Goal: Information Seeking & Learning: Learn about a topic

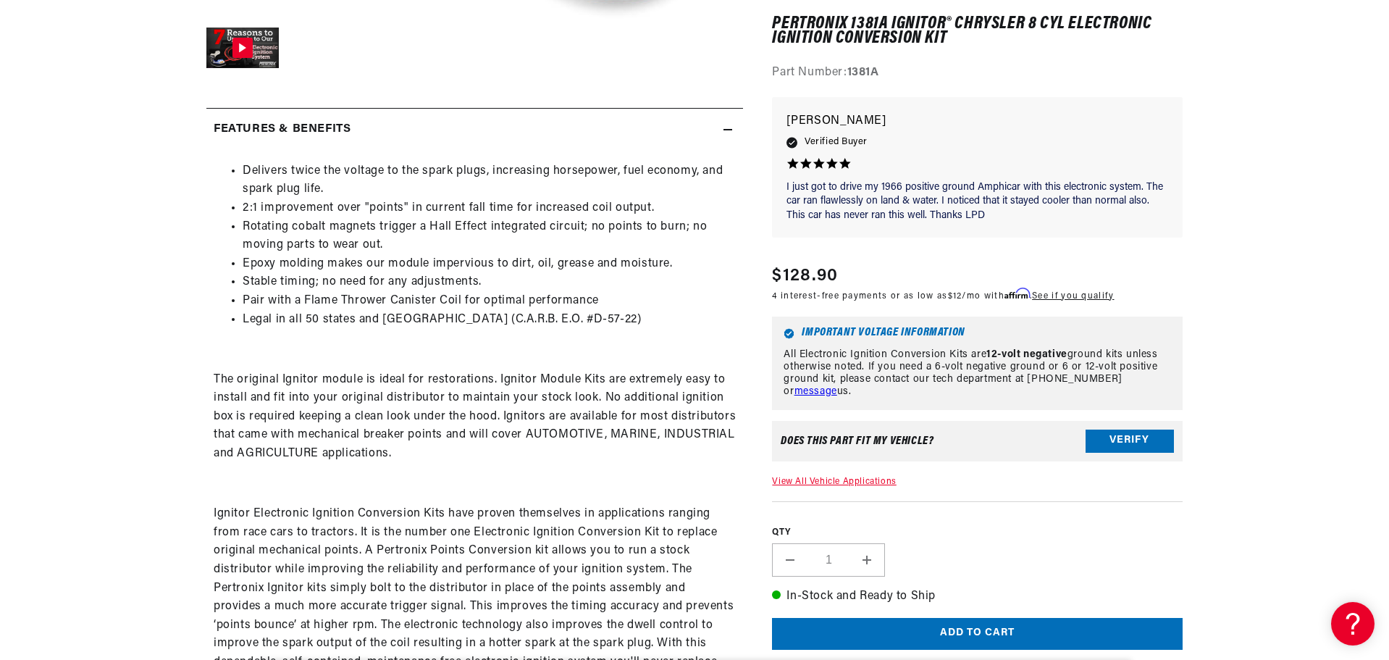
scroll to position [0, 439]
drag, startPoint x: 463, startPoint y: 297, endPoint x: 304, endPoint y: 301, distance: 158.6
click at [304, 301] on li "Pair with a Flame Thrower Canister Coil for optimal performance" at bounding box center [489, 301] width 493 height 19
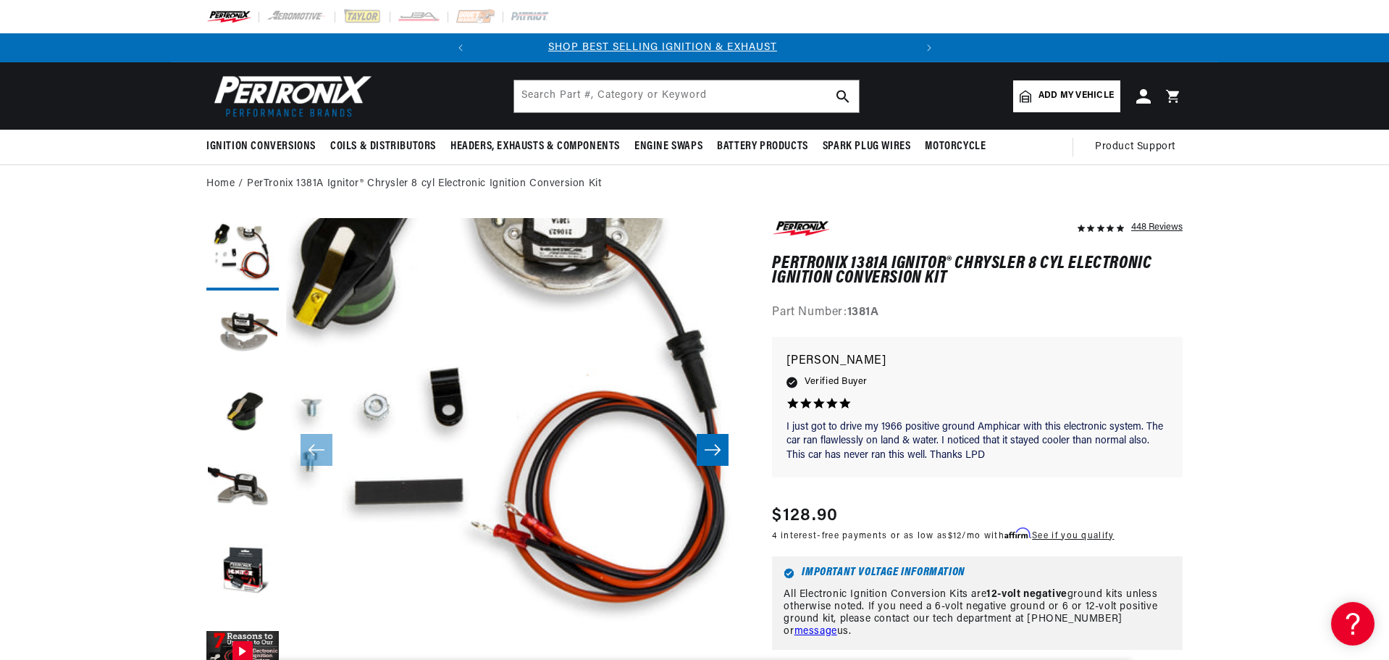
scroll to position [0, 0]
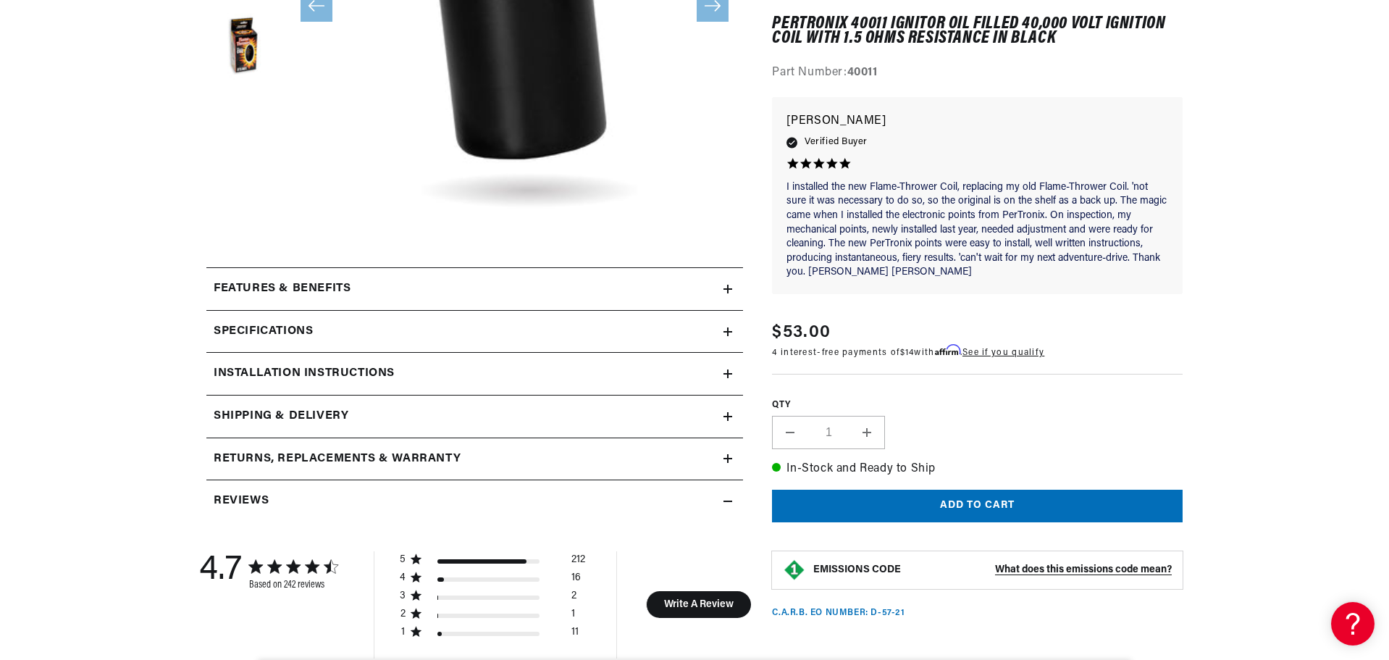
scroll to position [483, 0]
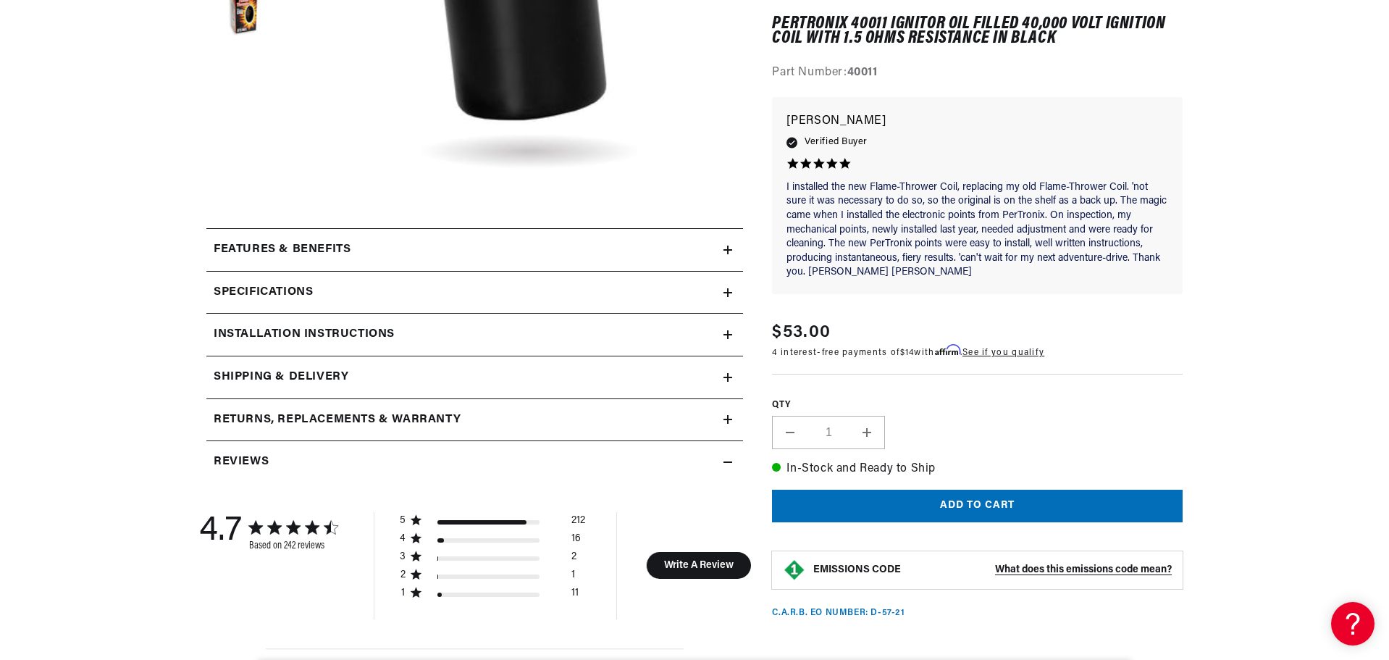
click at [356, 254] on div "Features & Benefits" at bounding box center [464, 249] width 517 height 19
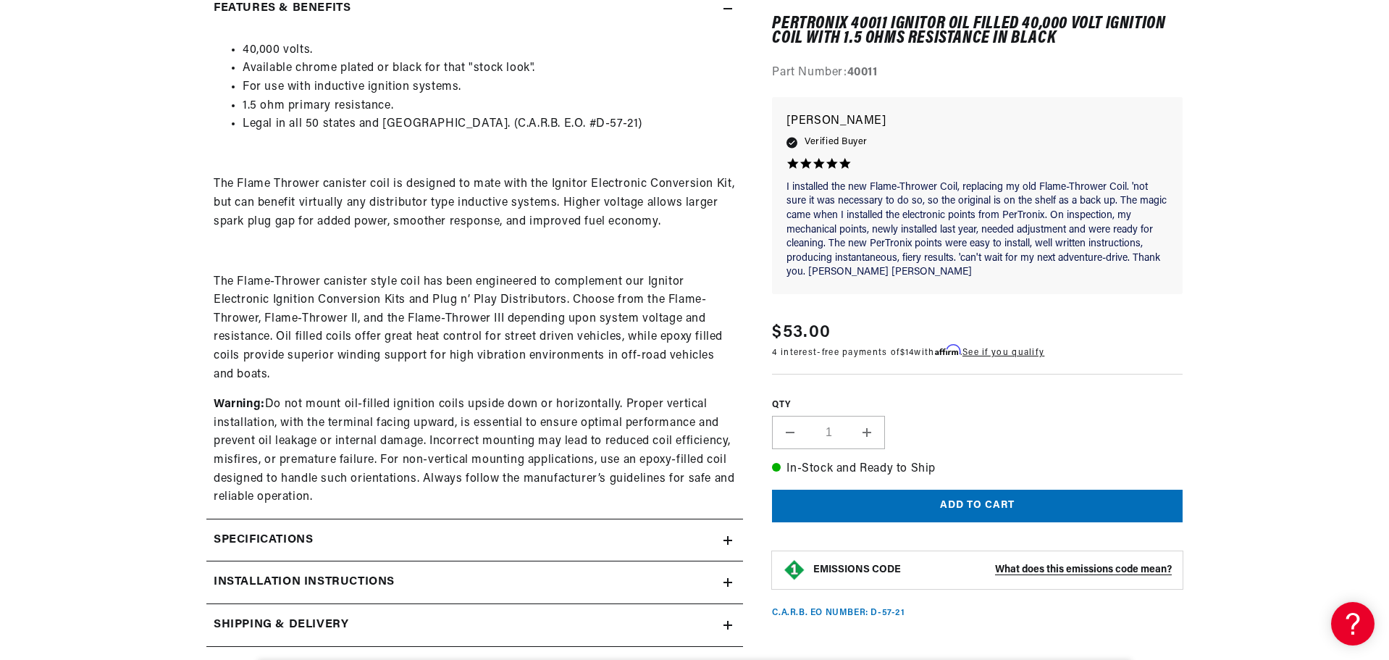
scroll to position [0, 0]
click at [302, 544] on h2 "Specifications" at bounding box center [263, 540] width 99 height 19
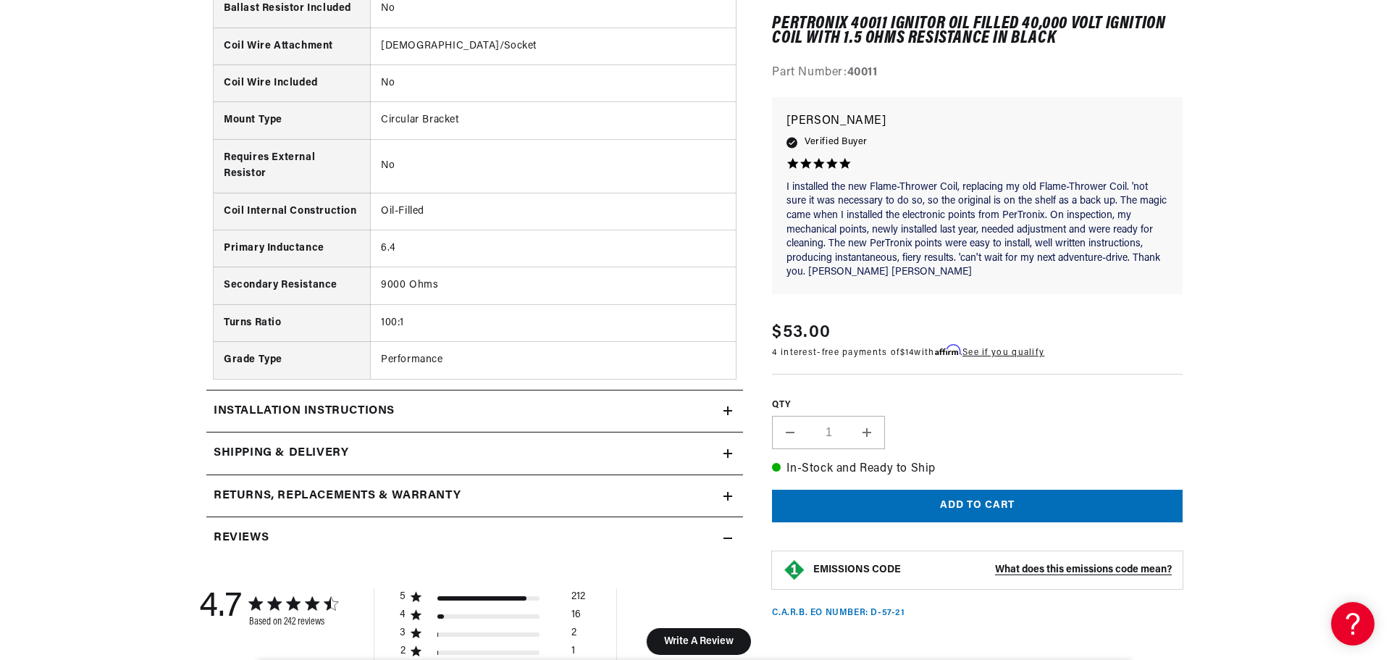
scroll to position [0, 439]
click at [275, 417] on h2 "Installation instructions" at bounding box center [304, 411] width 181 height 19
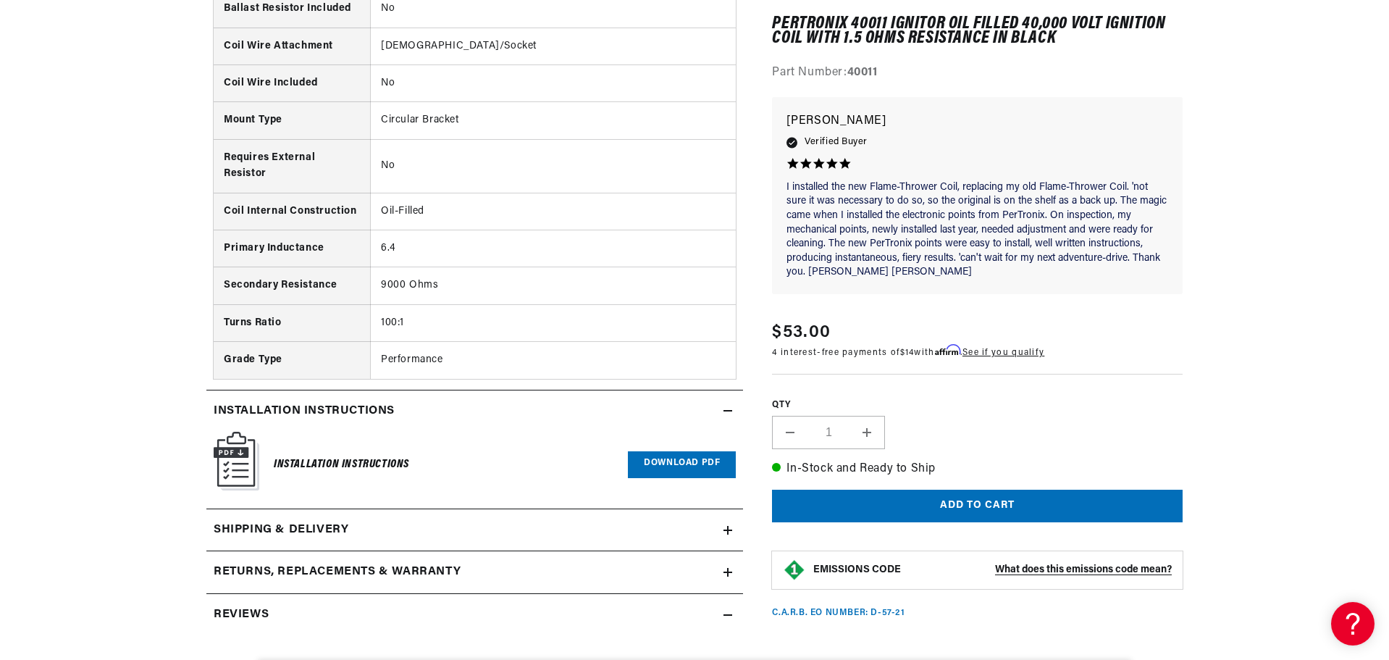
click at [702, 461] on link "Download PDF" at bounding box center [682, 464] width 108 height 27
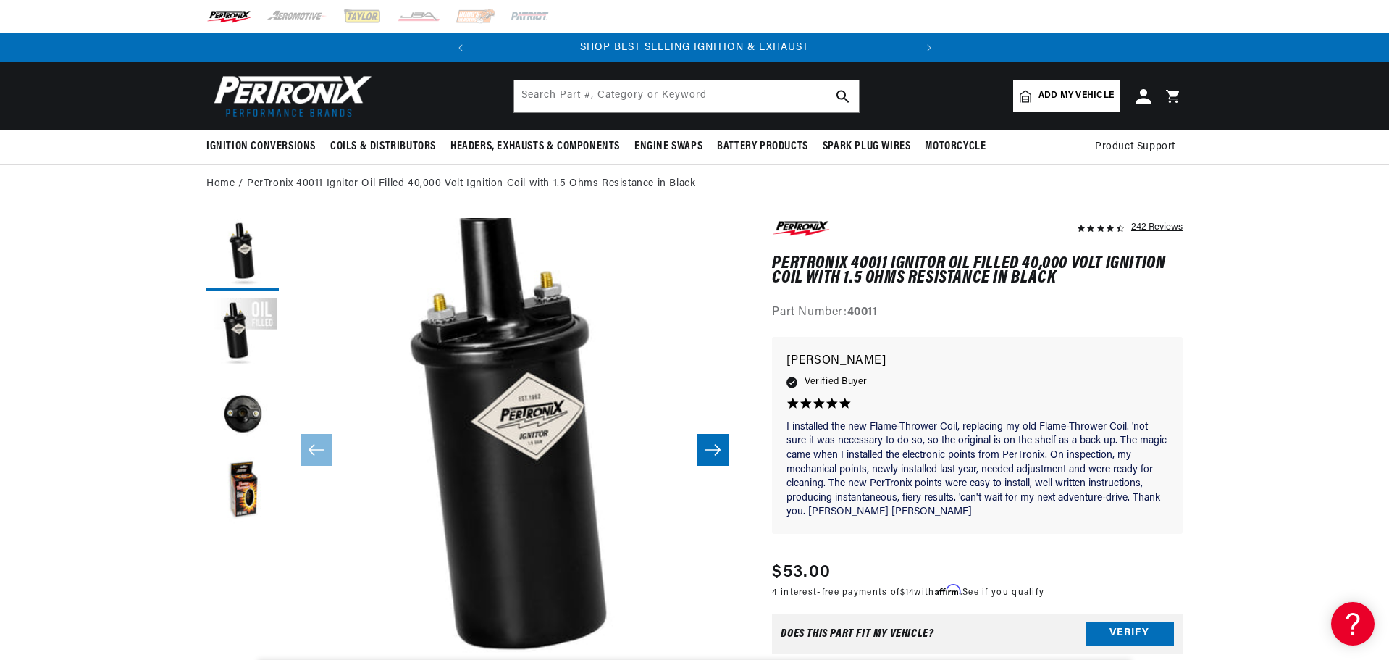
scroll to position [0, 439]
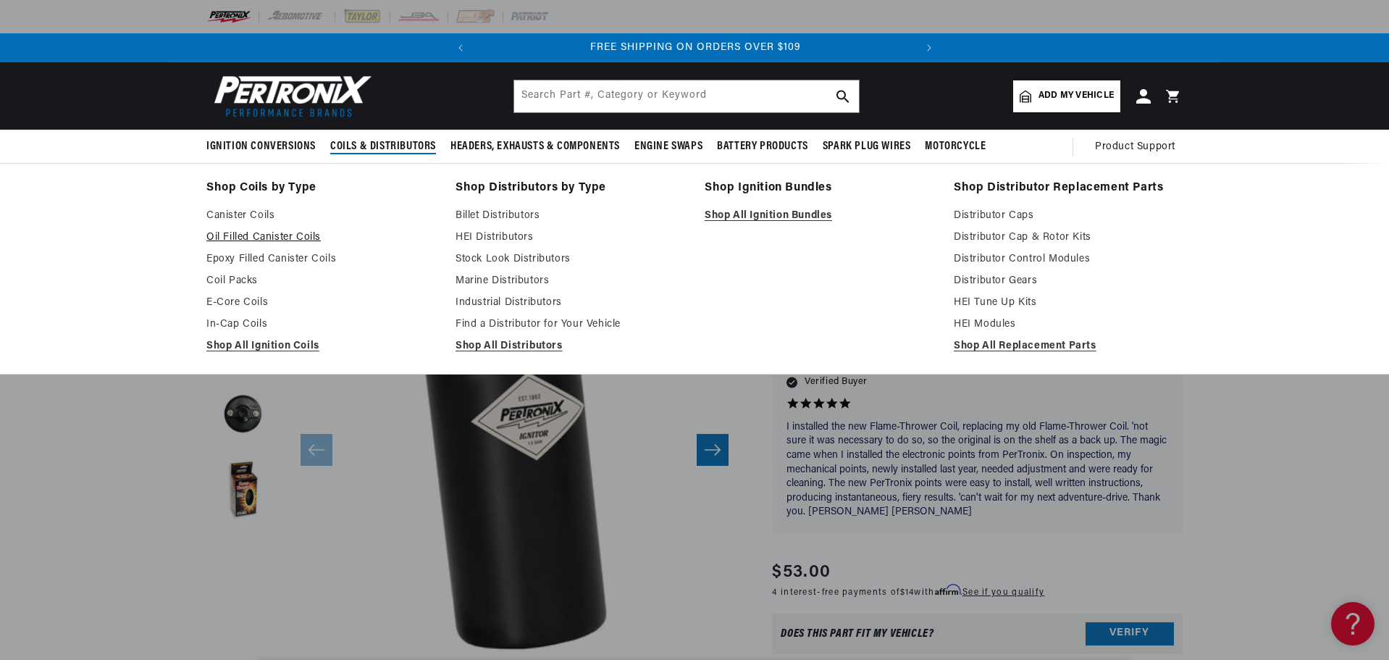
click at [253, 235] on link "Oil Filled Canister Coils" at bounding box center [320, 237] width 229 height 17
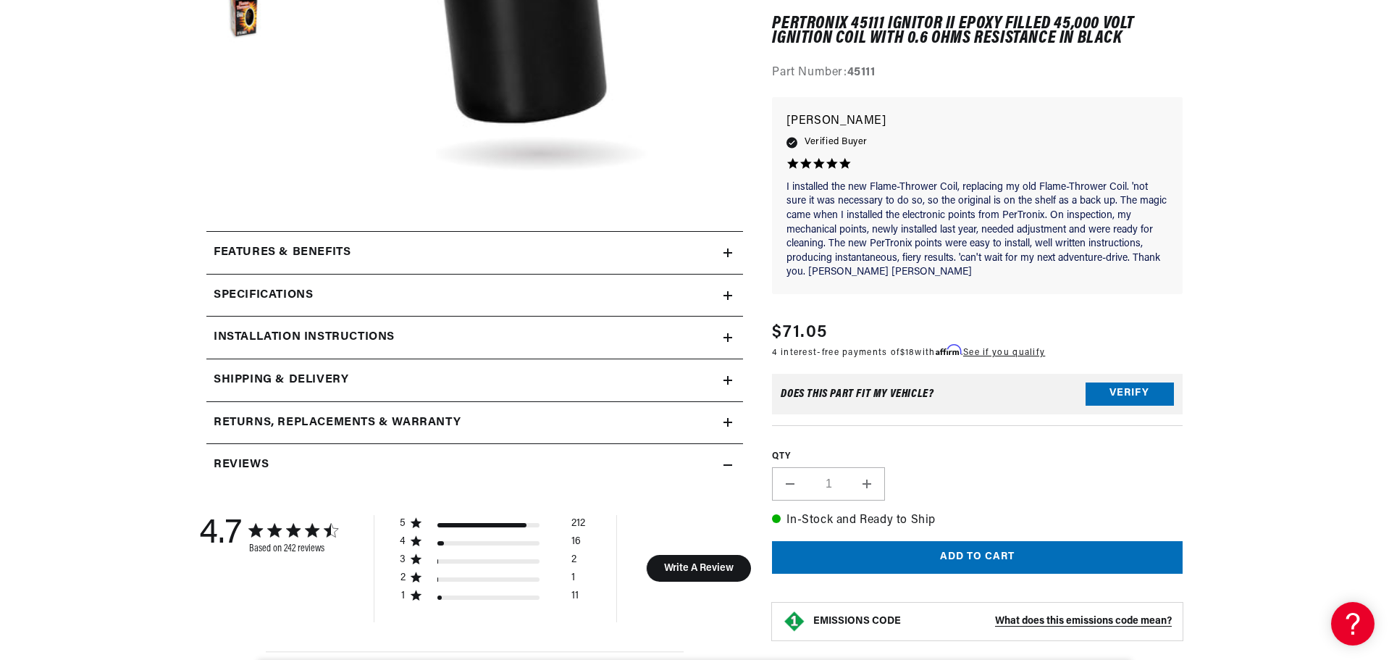
scroll to position [483, 0]
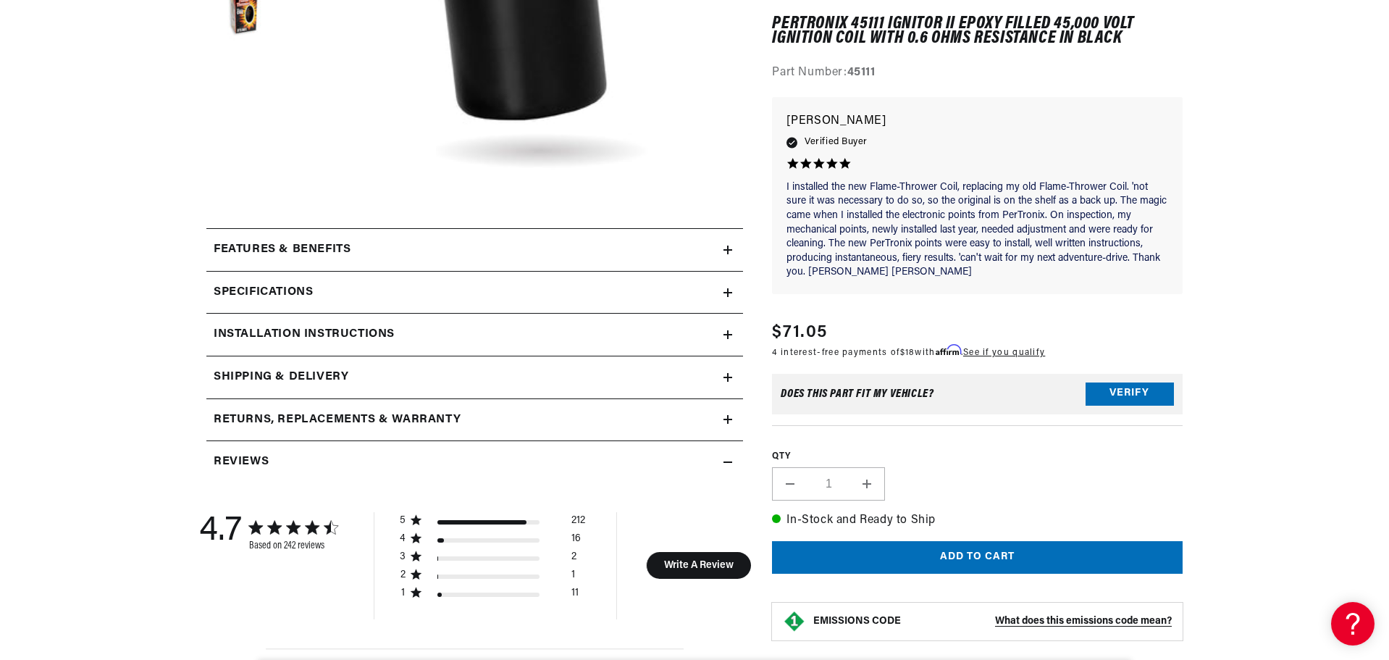
click at [510, 234] on summary "Features & Benefits" at bounding box center [474, 250] width 536 height 42
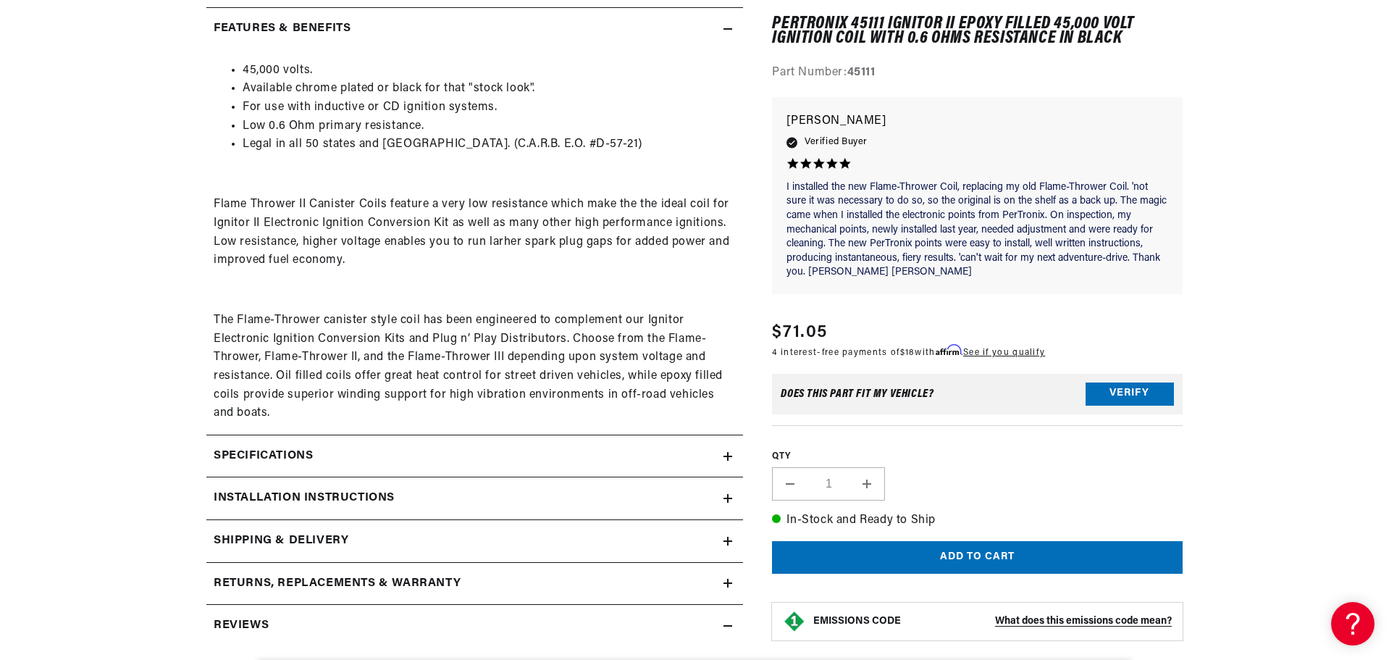
scroll to position [724, 0]
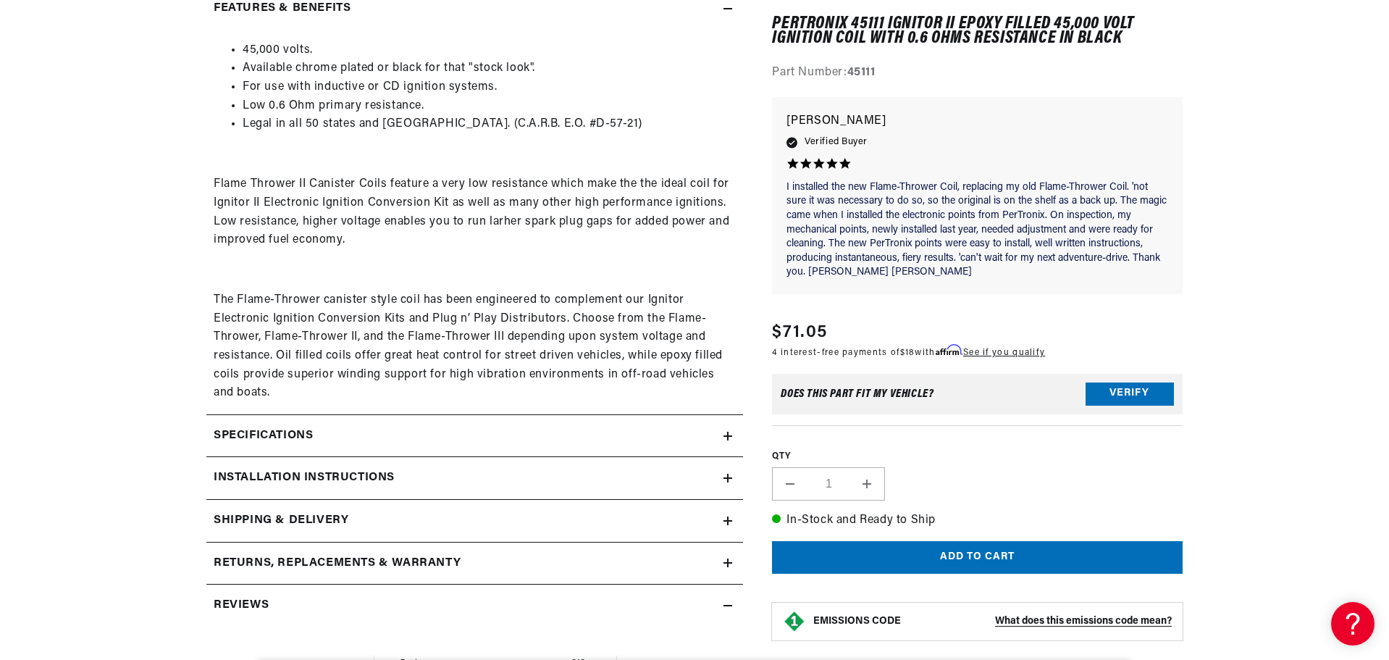
click at [325, 481] on h2 "Installation instructions" at bounding box center [304, 477] width 181 height 19
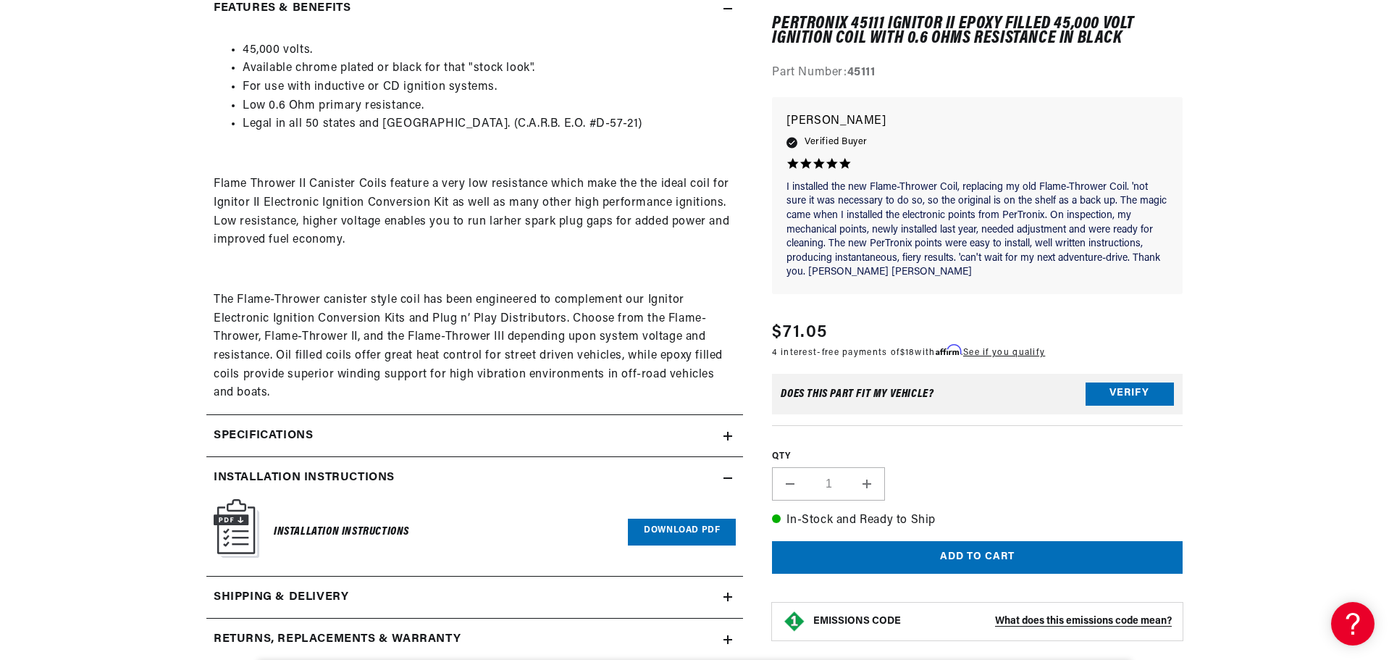
click at [708, 522] on link "Download PDF" at bounding box center [682, 531] width 108 height 27
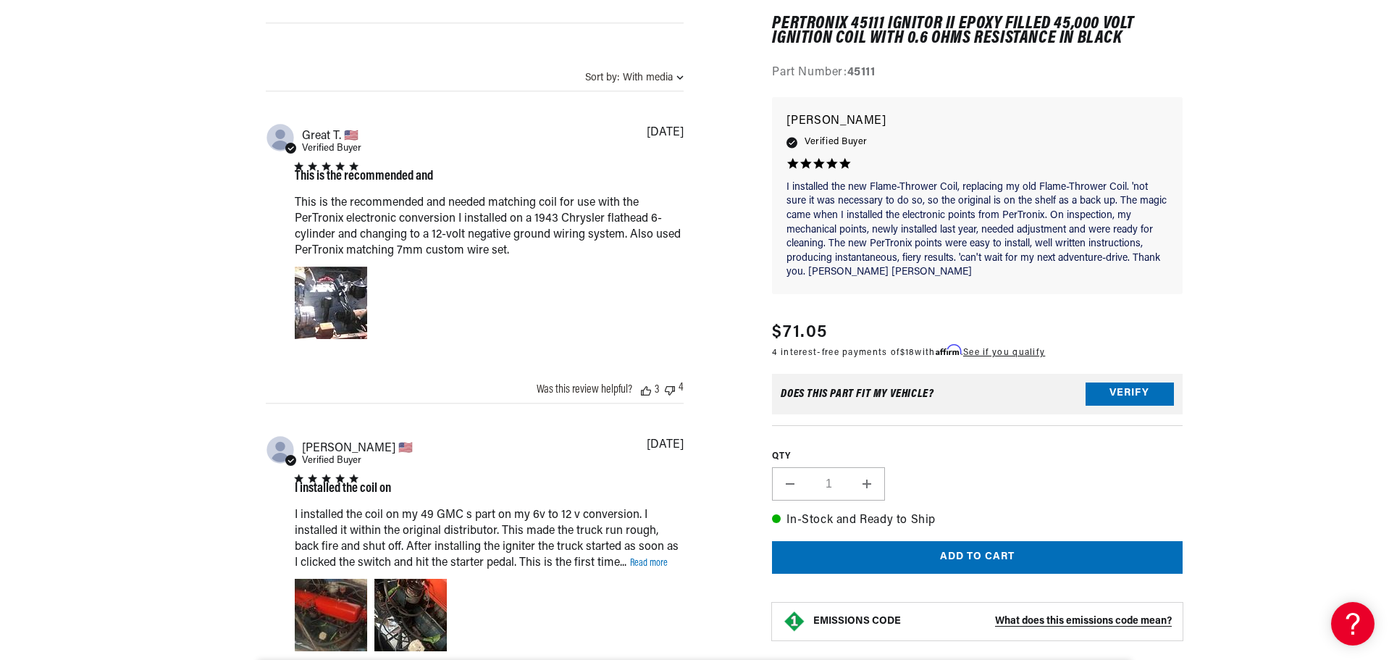
scroll to position [0, 439]
click at [662, 566] on link "Read more" at bounding box center [649, 562] width 38 height 11
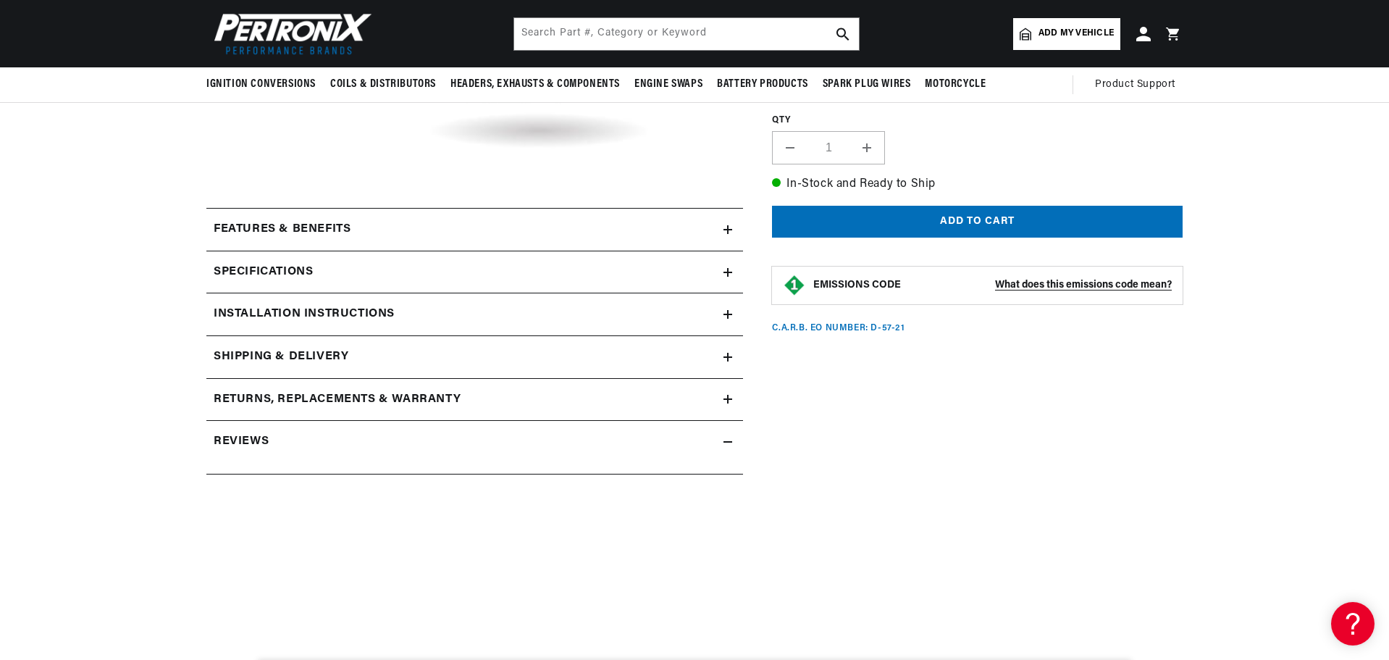
scroll to position [362, 0]
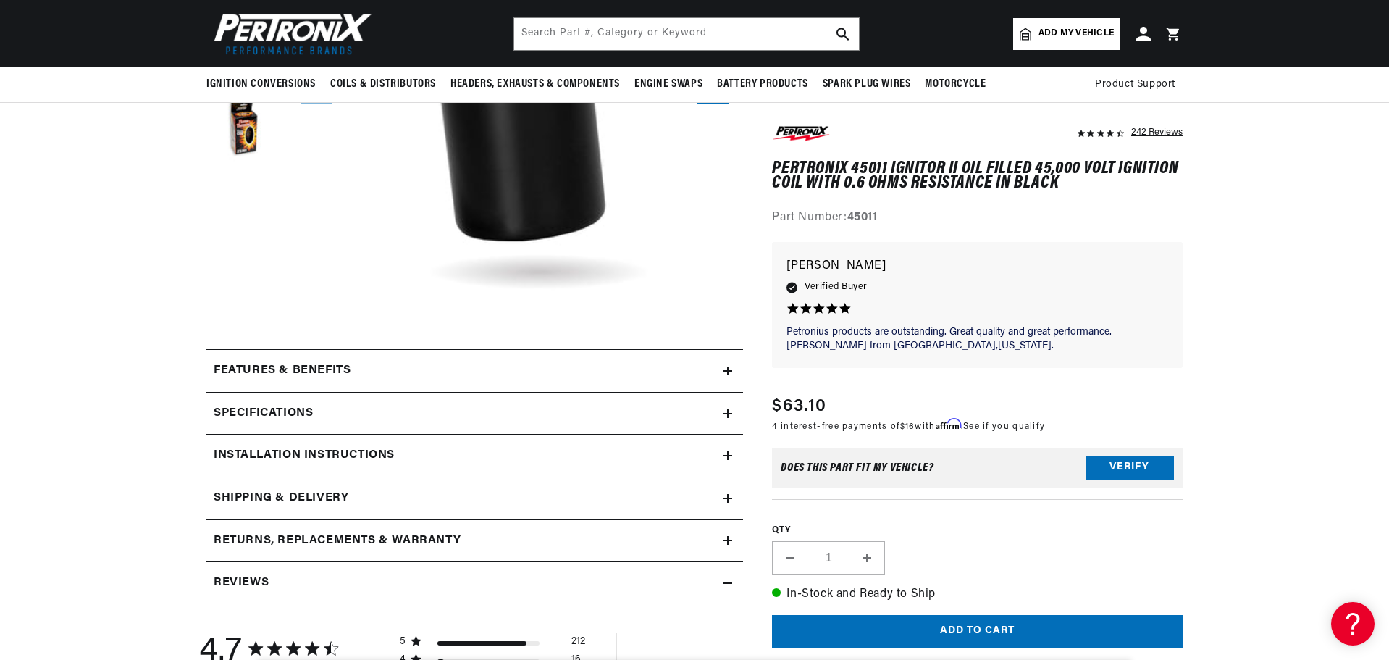
click at [387, 349] on div "Features & Benefits 45,000 volts. Available chrome plated or black for that "st…" at bounding box center [474, 370] width 536 height 43
click at [382, 363] on div "Features & Benefits" at bounding box center [464, 370] width 517 height 19
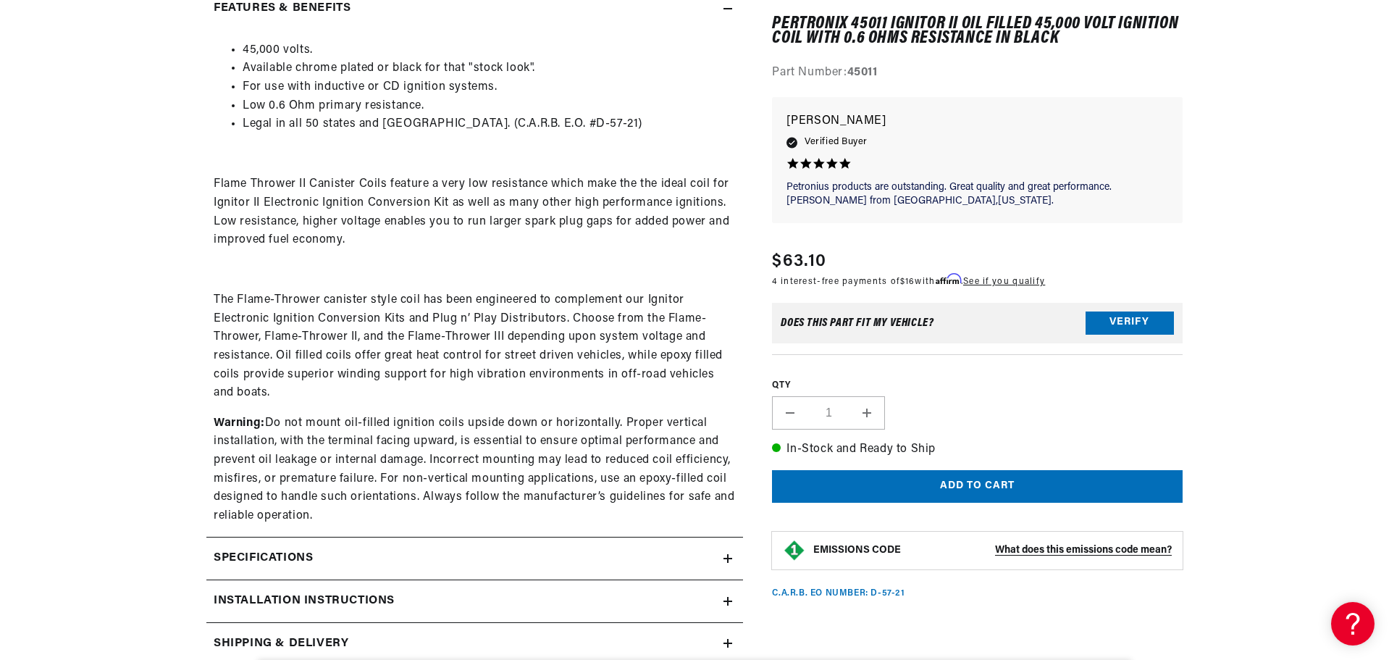
scroll to position [0, 0]
click at [406, 551] on div "Specifications" at bounding box center [464, 558] width 517 height 19
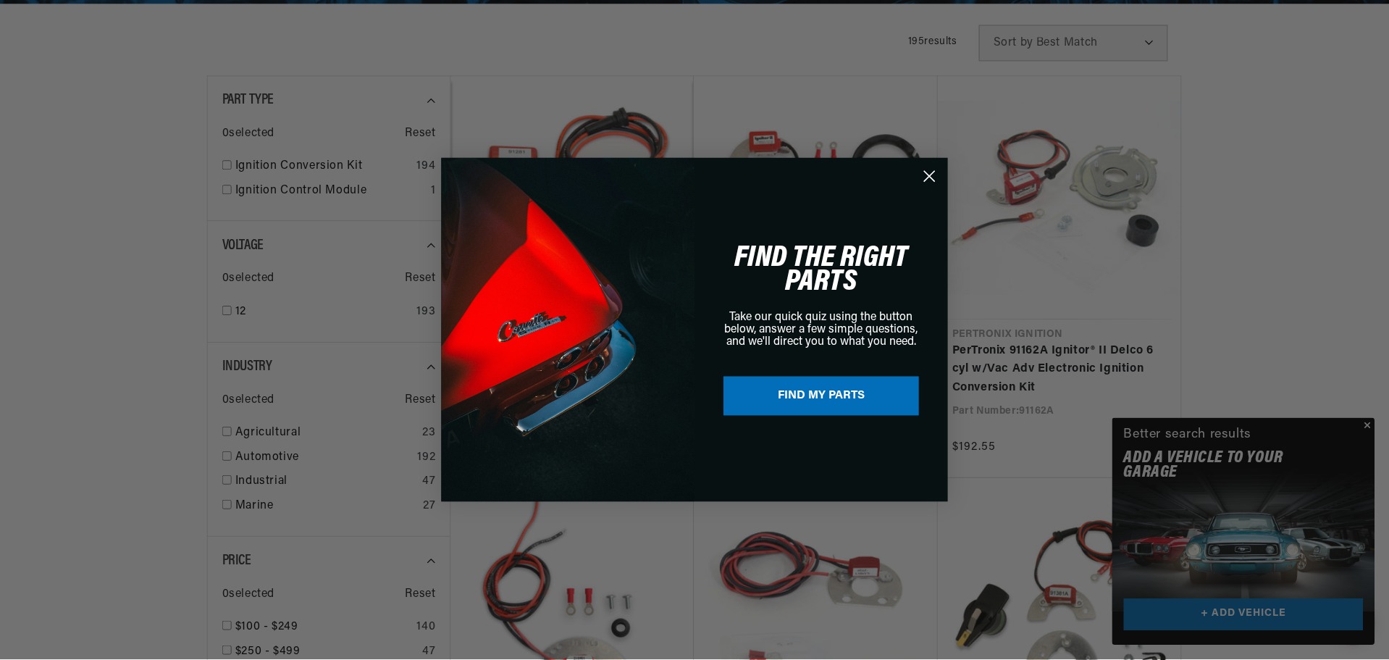
scroll to position [0, 439]
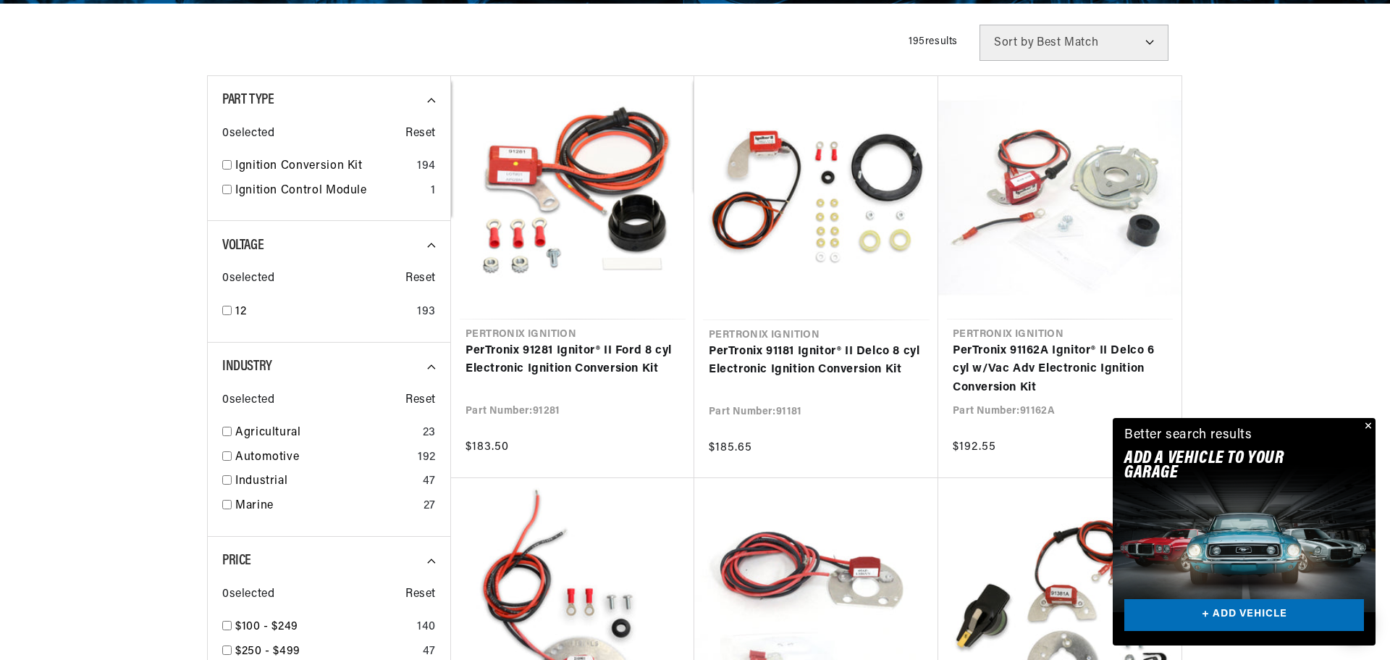
drag, startPoint x: 1364, startPoint y: 424, endPoint x: 1306, endPoint y: 354, distance: 90.5
click at [1364, 424] on div "Close dialog FIND THE RIGHT PARTS Take our quick quiz using the button below, a…" at bounding box center [695, 330] width 1390 height 660
click at [1365, 421] on button "Close" at bounding box center [1365, 426] width 17 height 17
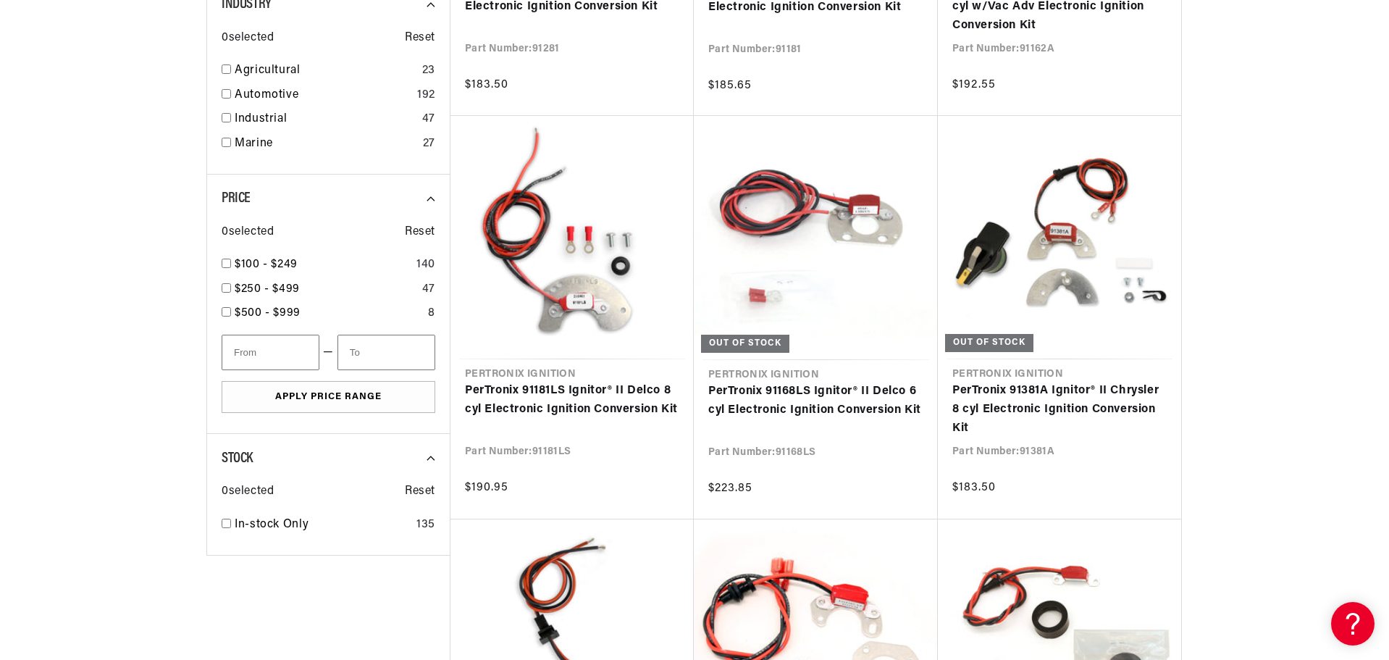
scroll to position [0, 0]
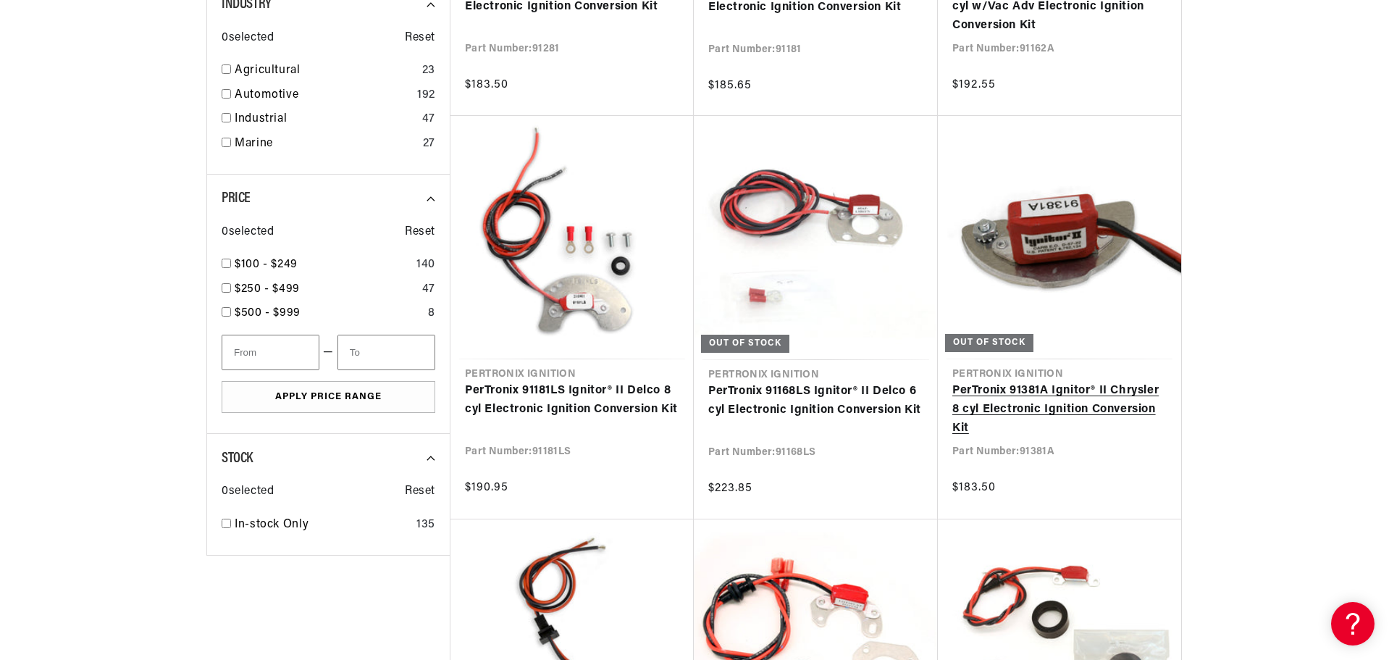
click at [1116, 404] on link "PerTronix 91381A Ignitor® II Chrysler 8 cyl Electronic Ignition Conversion Kit" at bounding box center [1059, 410] width 214 height 56
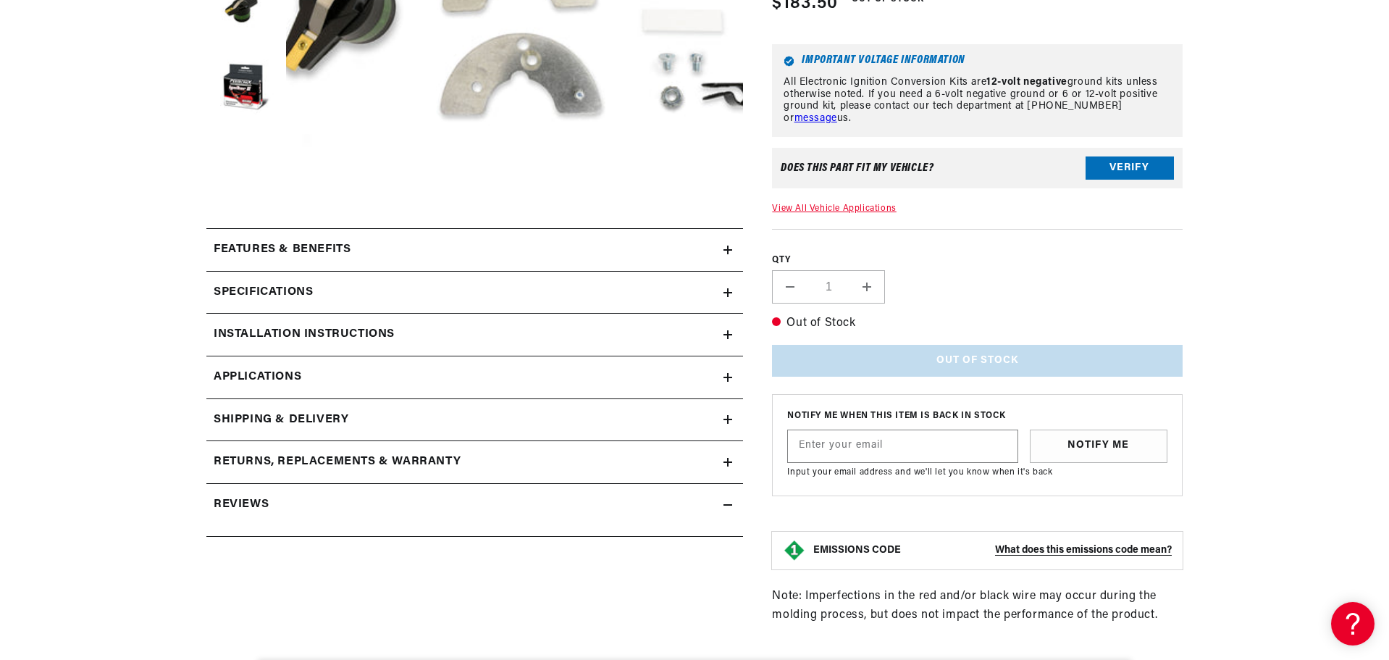
click at [718, 248] on div "Features & Benefits" at bounding box center [464, 249] width 517 height 19
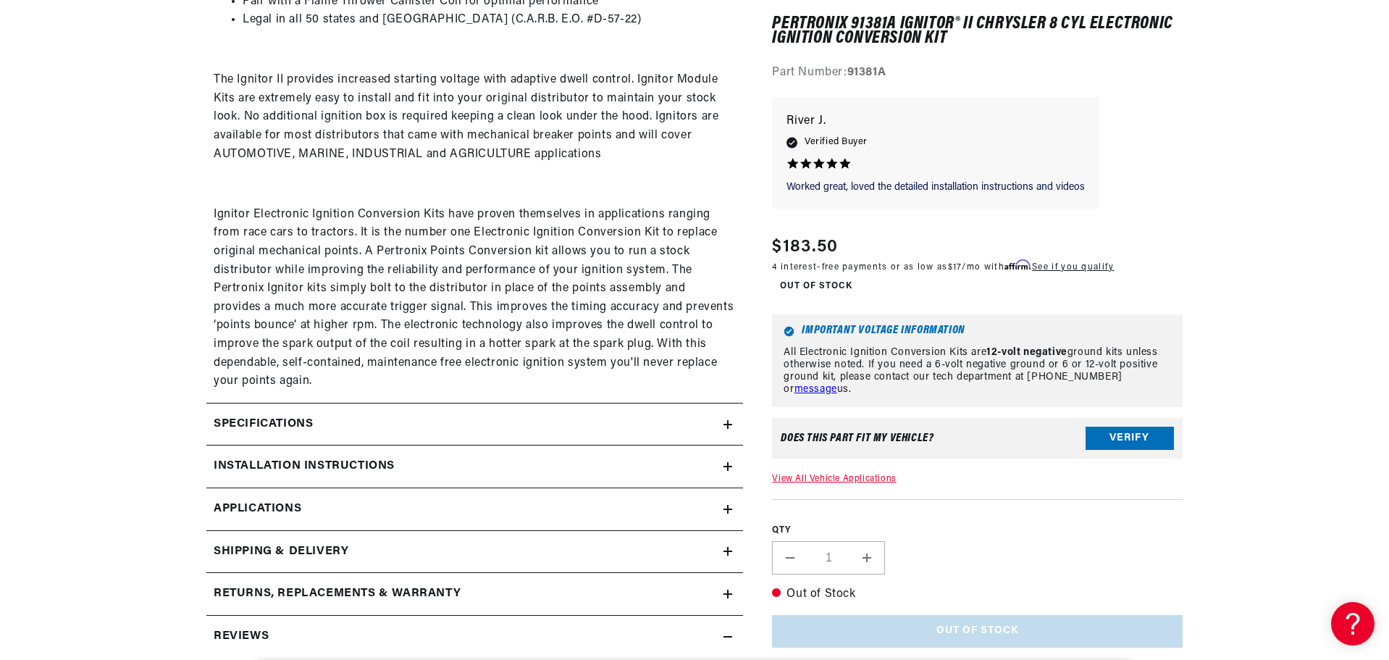
scroll to position [965, 0]
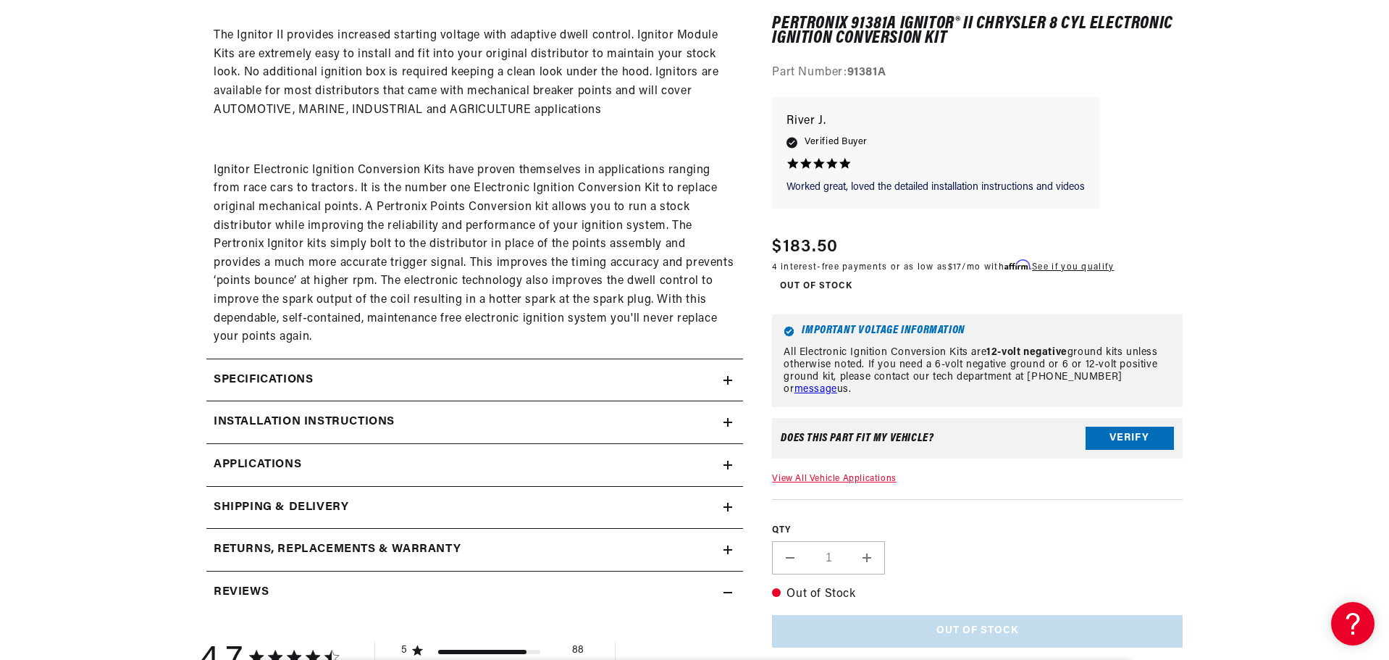
click at [695, 376] on div "Specifications" at bounding box center [464, 380] width 517 height 19
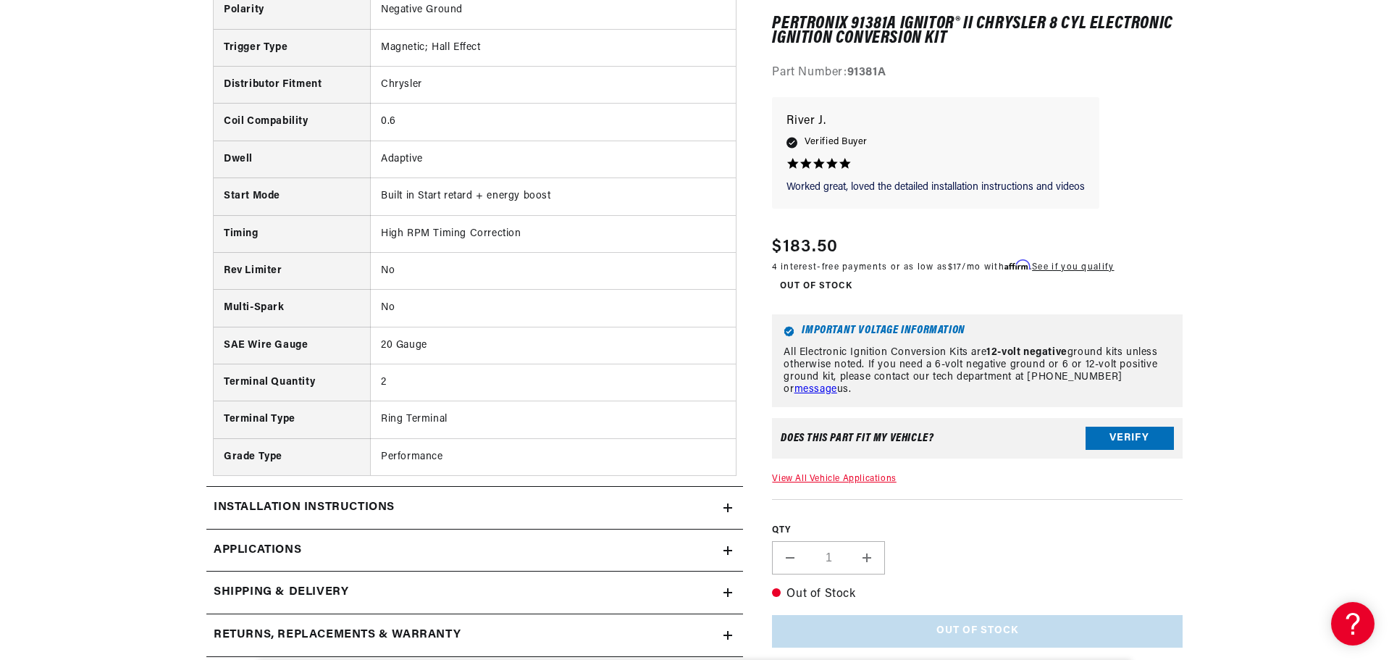
scroll to position [0, 439]
click at [696, 507] on div "Installation instructions" at bounding box center [464, 507] width 517 height 19
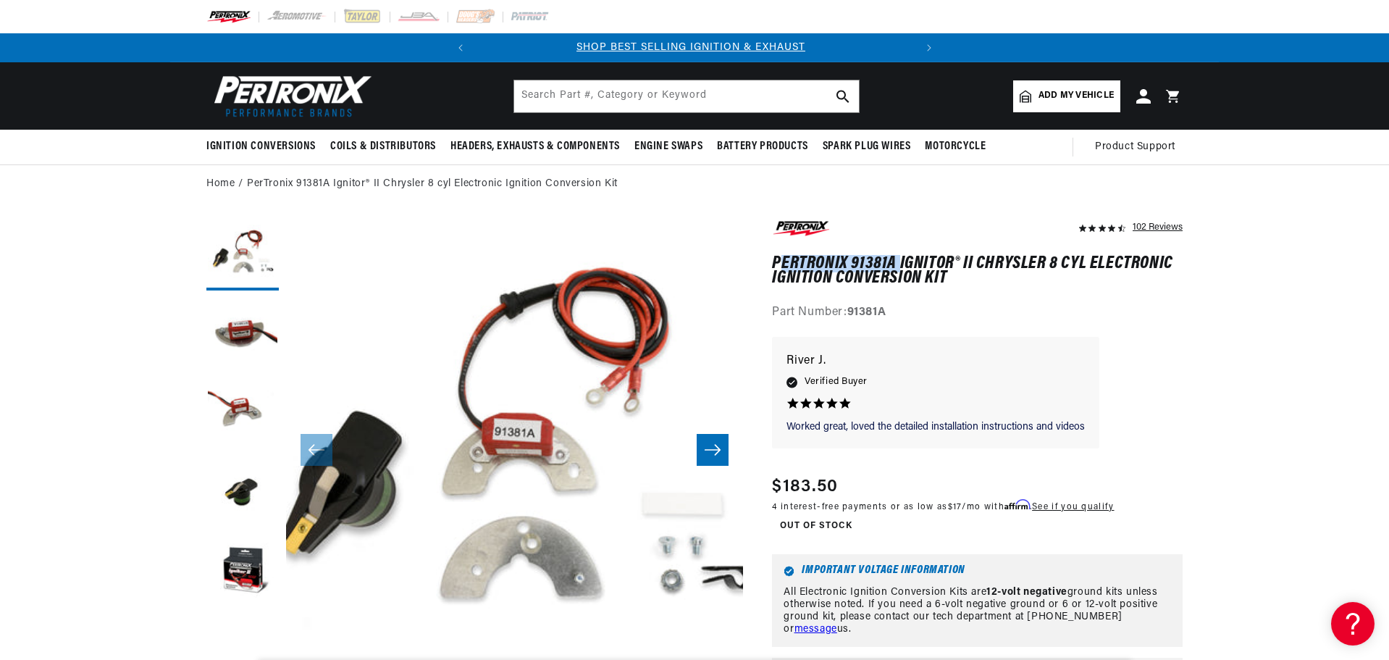
scroll to position [0, 0]
drag, startPoint x: 897, startPoint y: 257, endPoint x: 774, endPoint y: 261, distance: 123.1
click at [774, 261] on h1 "PerTronix 91381A Ignitor® II Chrysler 8 cyl Electronic Ignition Conversion Kit" at bounding box center [977, 271] width 411 height 30
